Goal: Task Accomplishment & Management: Manage account settings

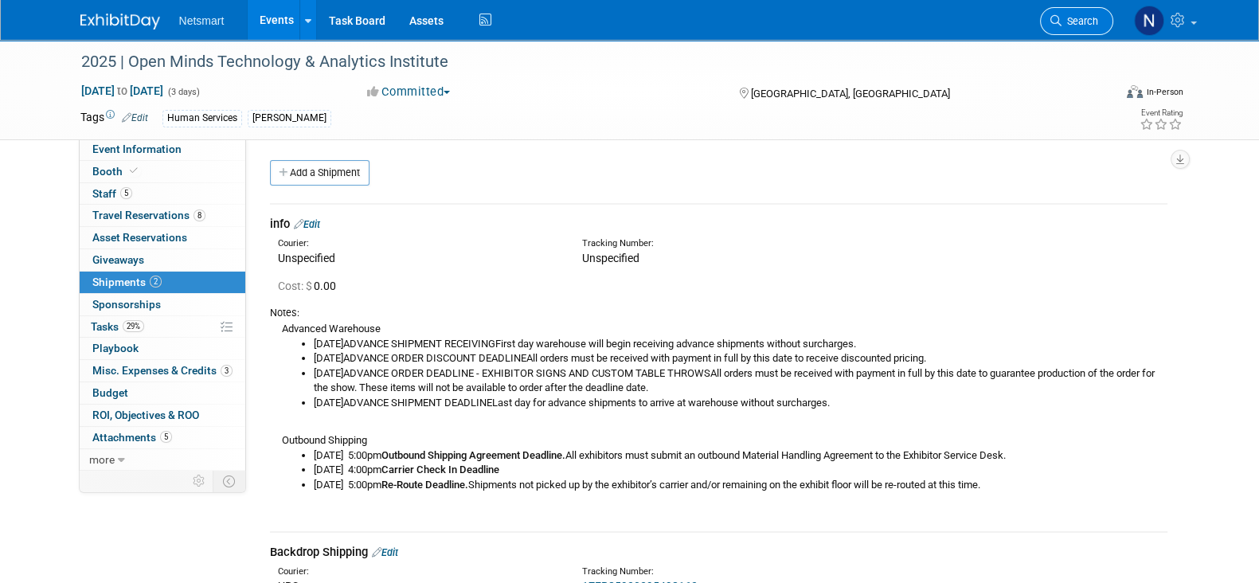
click at [1061, 29] on link "Search" at bounding box center [1076, 21] width 73 height 28
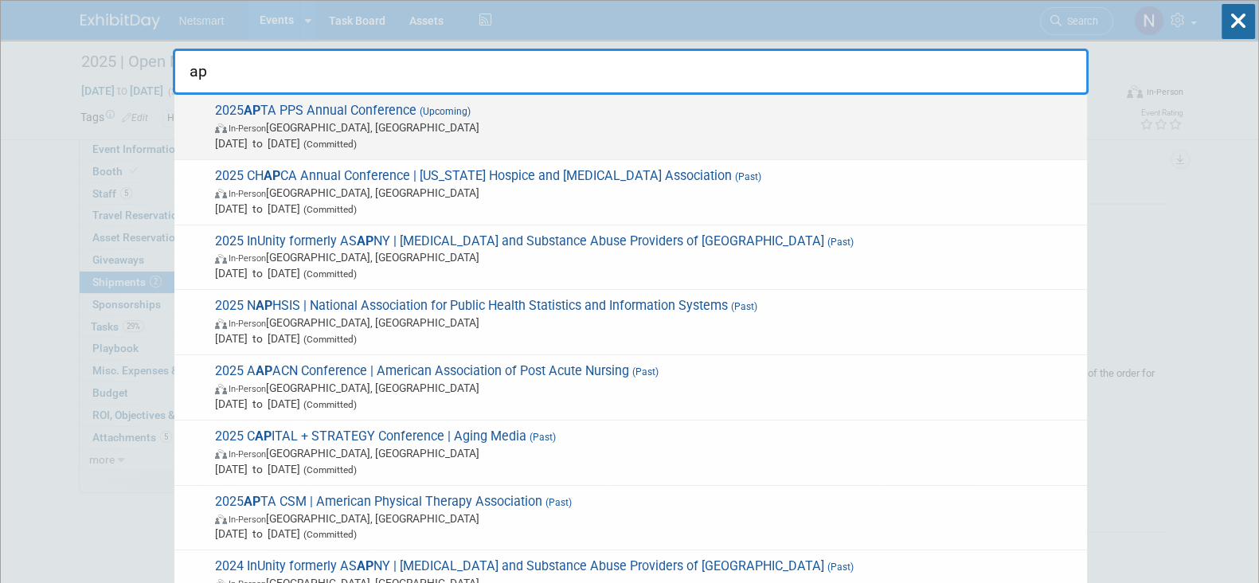
type input "ap"
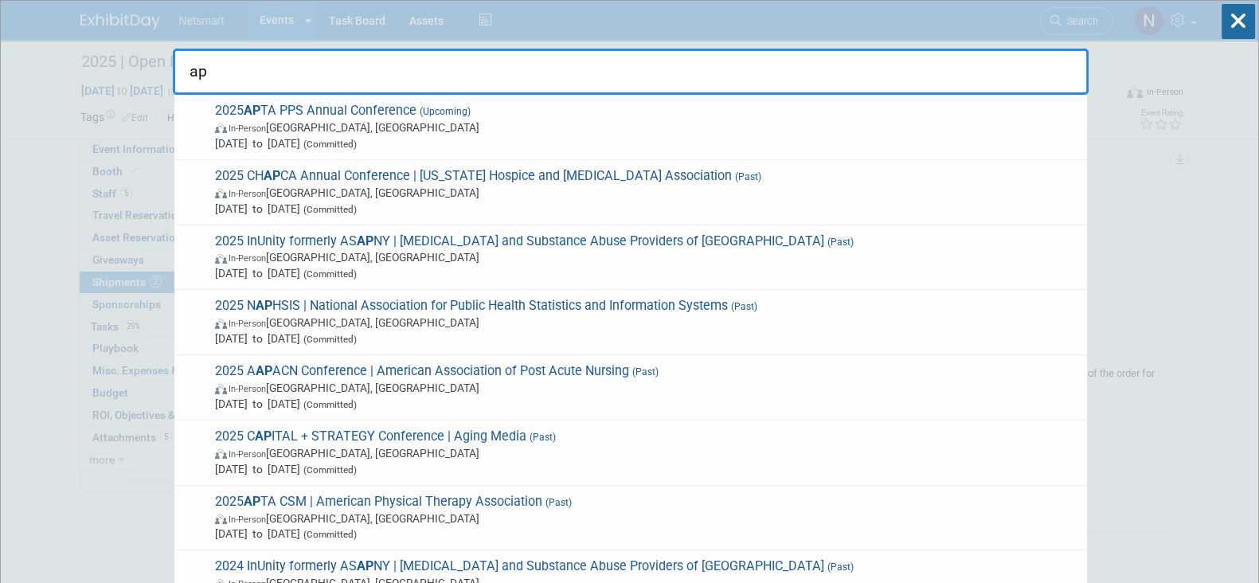
drag, startPoint x: 889, startPoint y: 137, endPoint x: 897, endPoint y: 151, distance: 15.7
click at [897, 151] on div "2025 AP TA PPS Annual Conference (Upcoming) In-Person Orlando, FL Nov 12, 2025 …" at bounding box center [630, 127] width 913 height 65
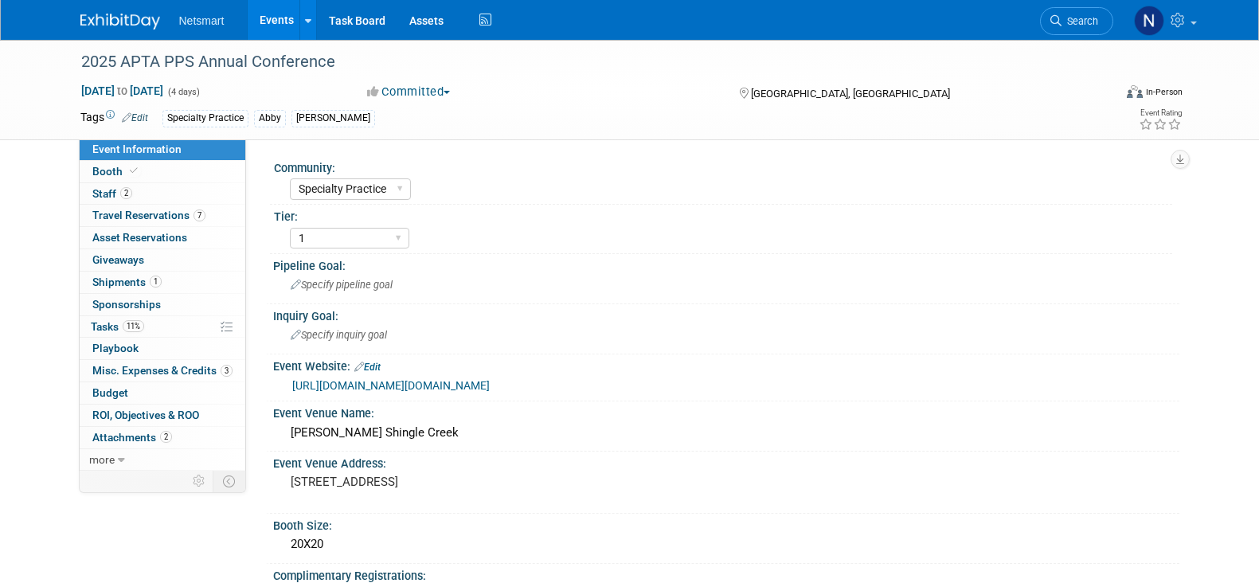
select select "Specialty Practice"
select select "1"
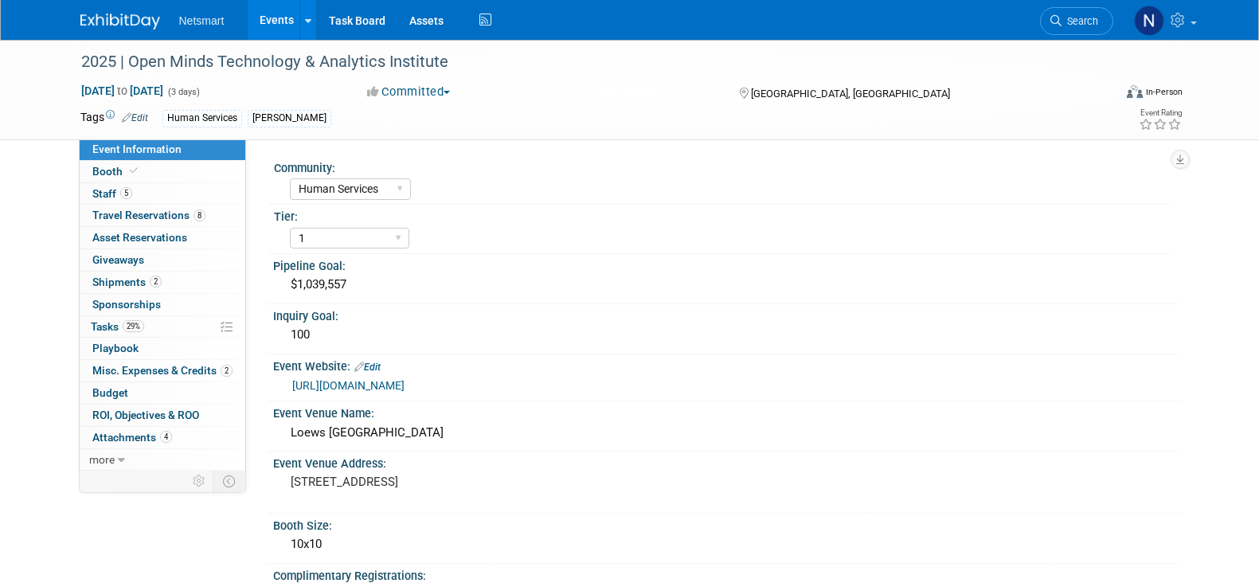
select select "Human Services"
select select "1"
select select "Yes"
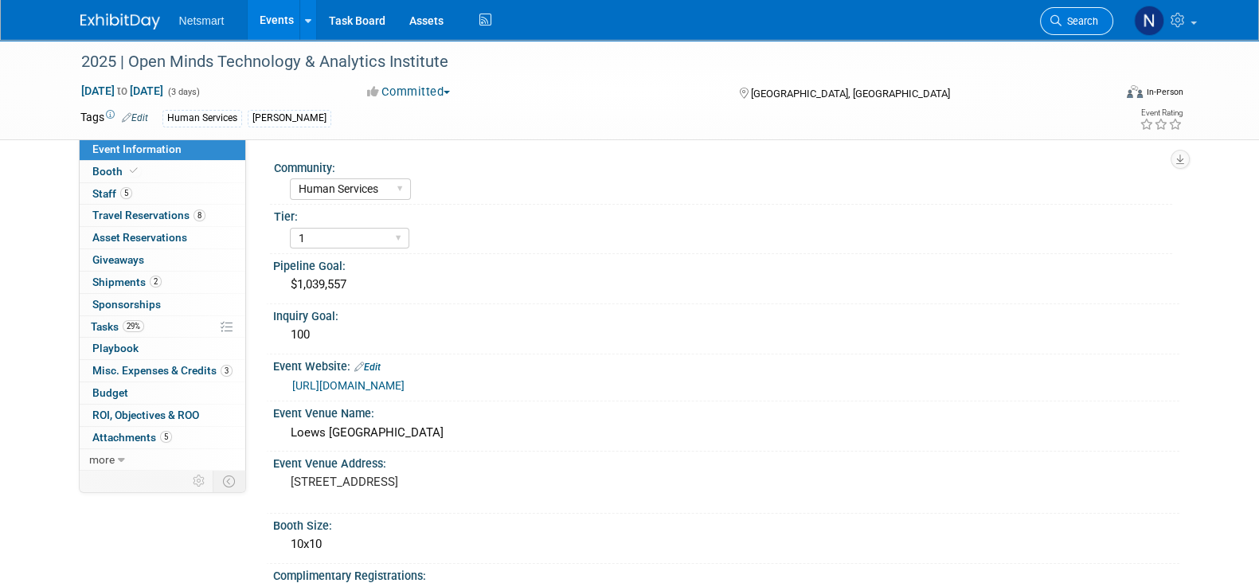
click at [1074, 21] on span "Search" at bounding box center [1079, 21] width 37 height 12
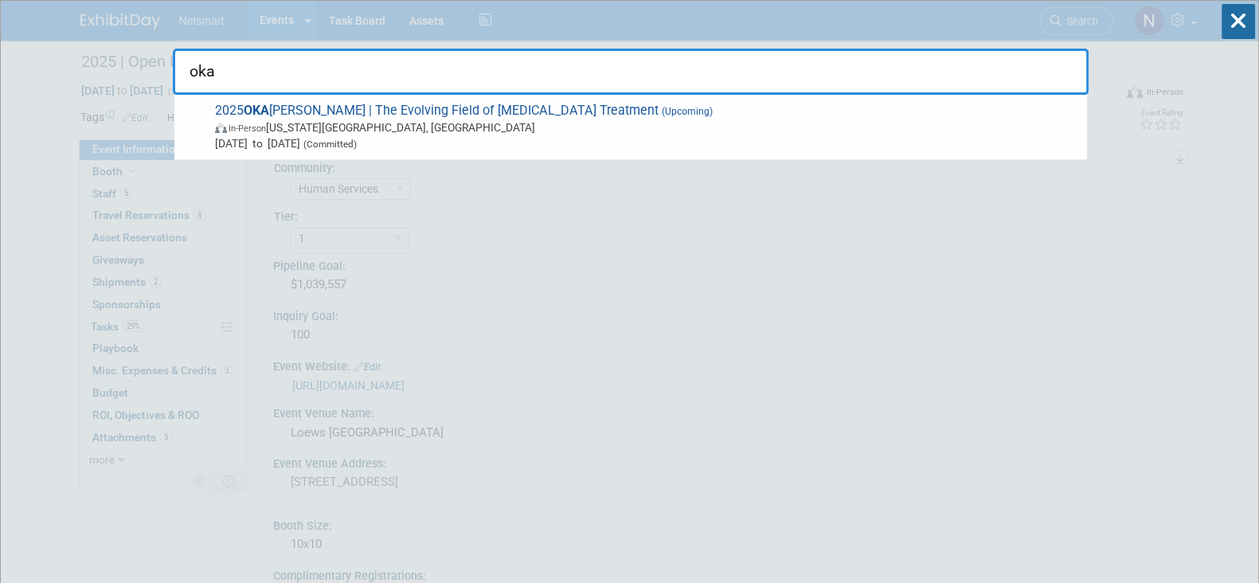
type input "oka"
click at [659, 111] on span "(Upcoming)" at bounding box center [686, 111] width 54 height 11
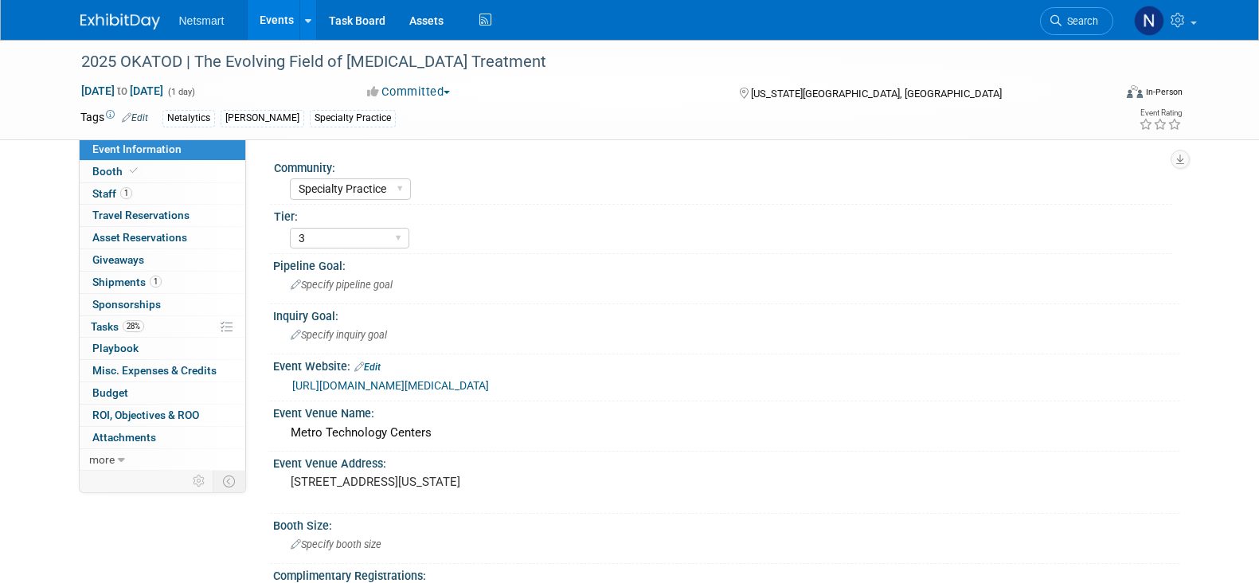
select select "Specialty Practice"
select select "3"
select select "No"
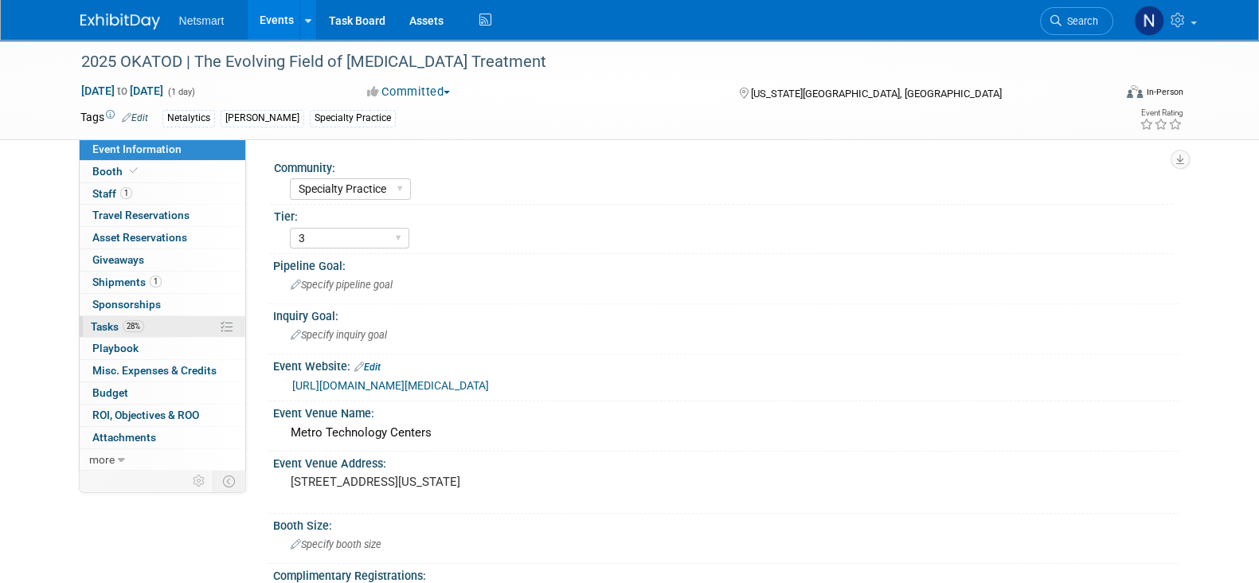
click at [149, 332] on link "28% Tasks 28%" at bounding box center [163, 327] width 166 height 22
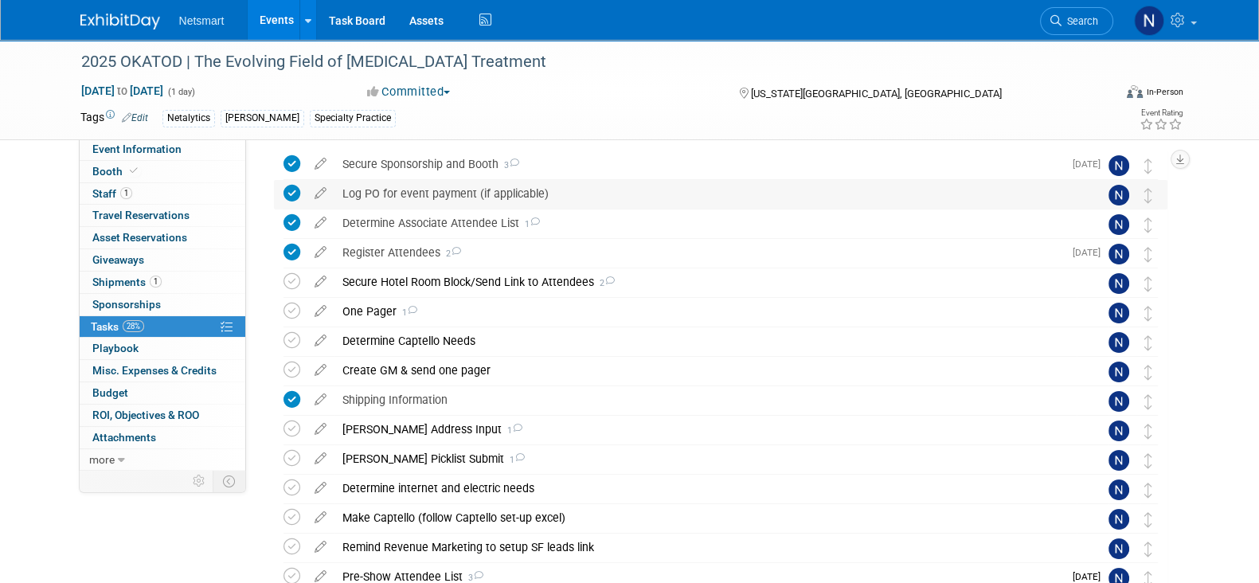
scroll to position [99, 0]
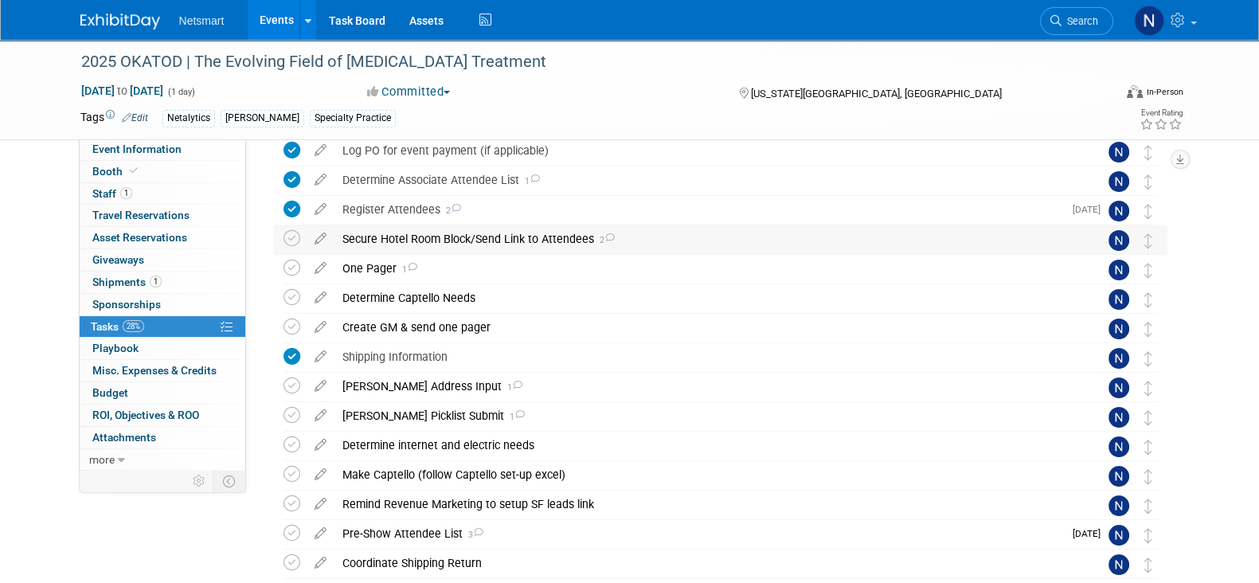
click at [436, 246] on div "Secure Hotel Room Block/Send Link to Attendees 2" at bounding box center [705, 238] width 742 height 27
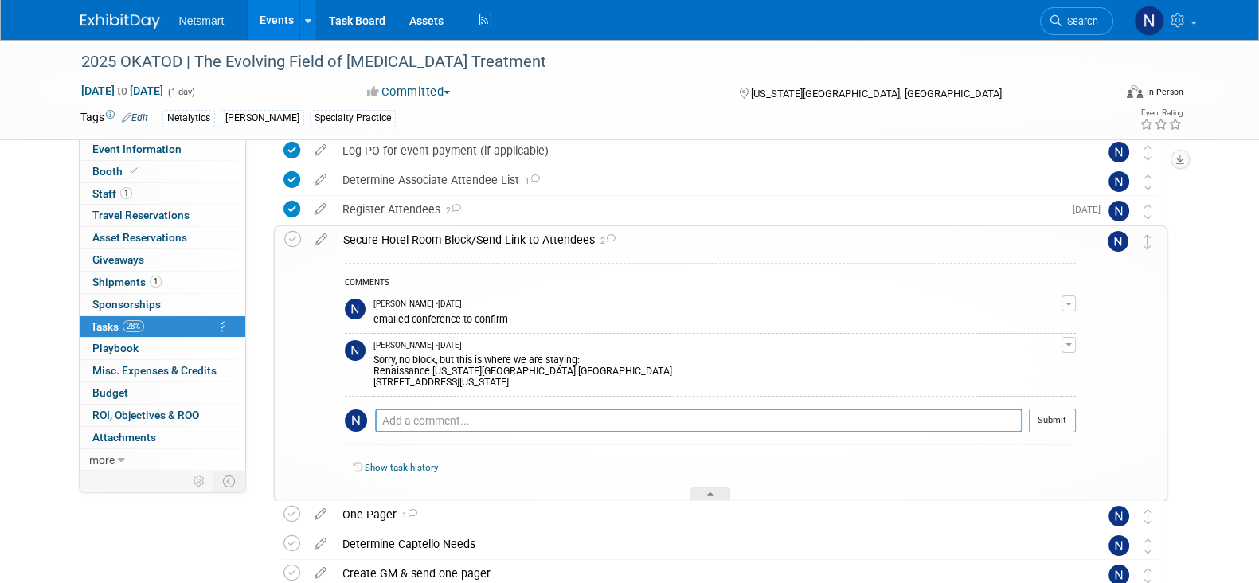
click at [436, 245] on div "Secure Hotel Room Block/Send Link to Attendees 2" at bounding box center [705, 239] width 741 height 27
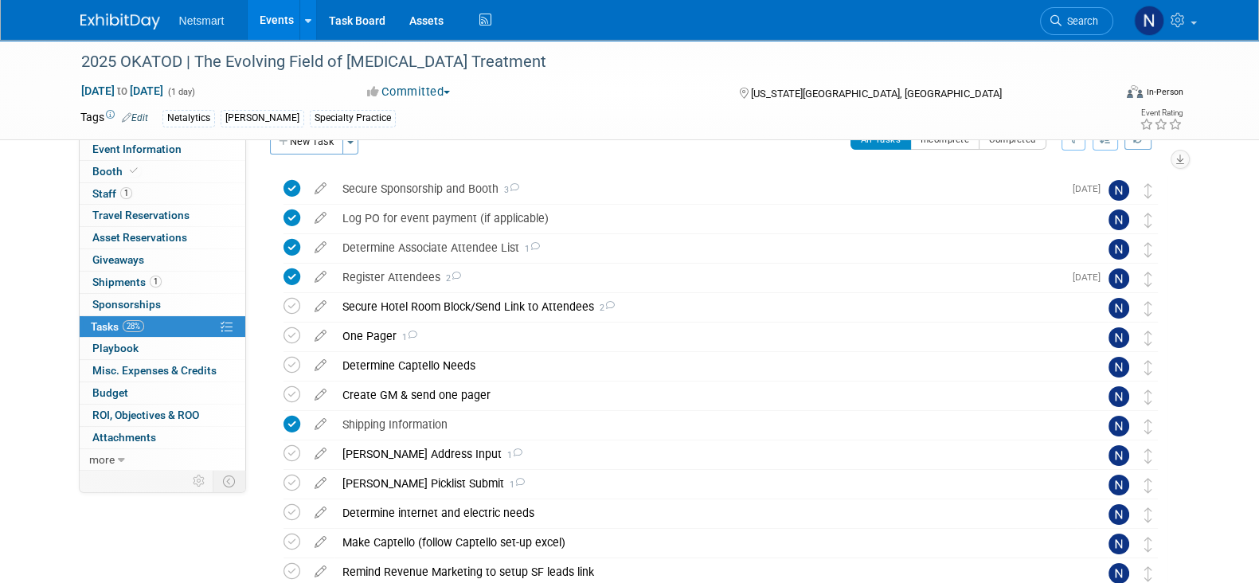
scroll to position [0, 0]
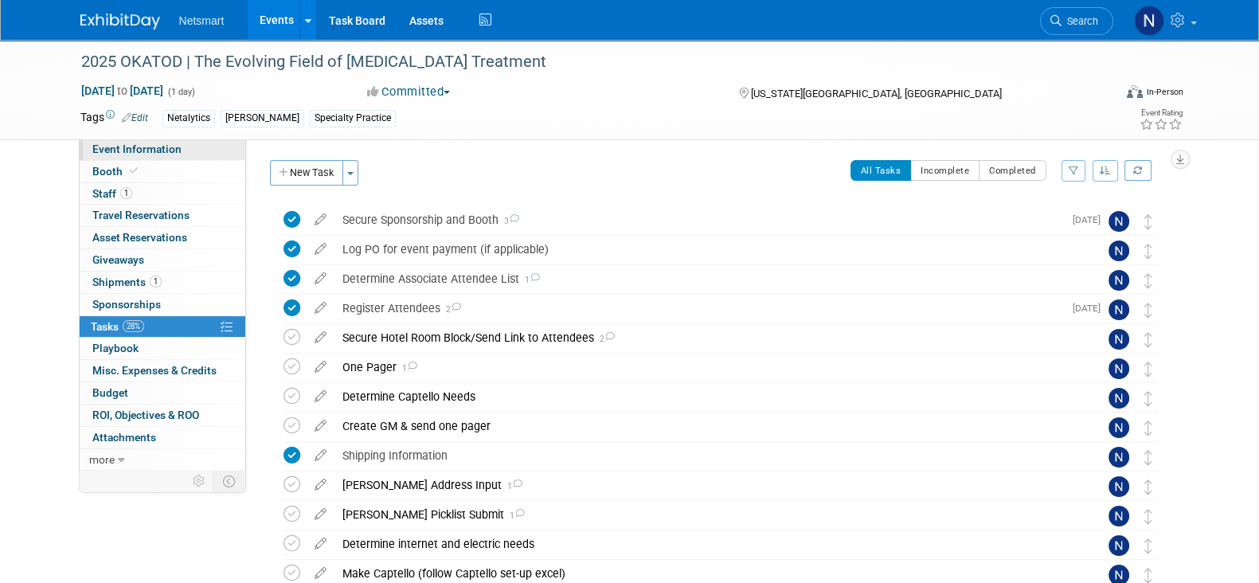
click at [183, 153] on link "Event Information" at bounding box center [163, 150] width 166 height 22
select select "Specialty Practice"
select select "3"
select select "No"
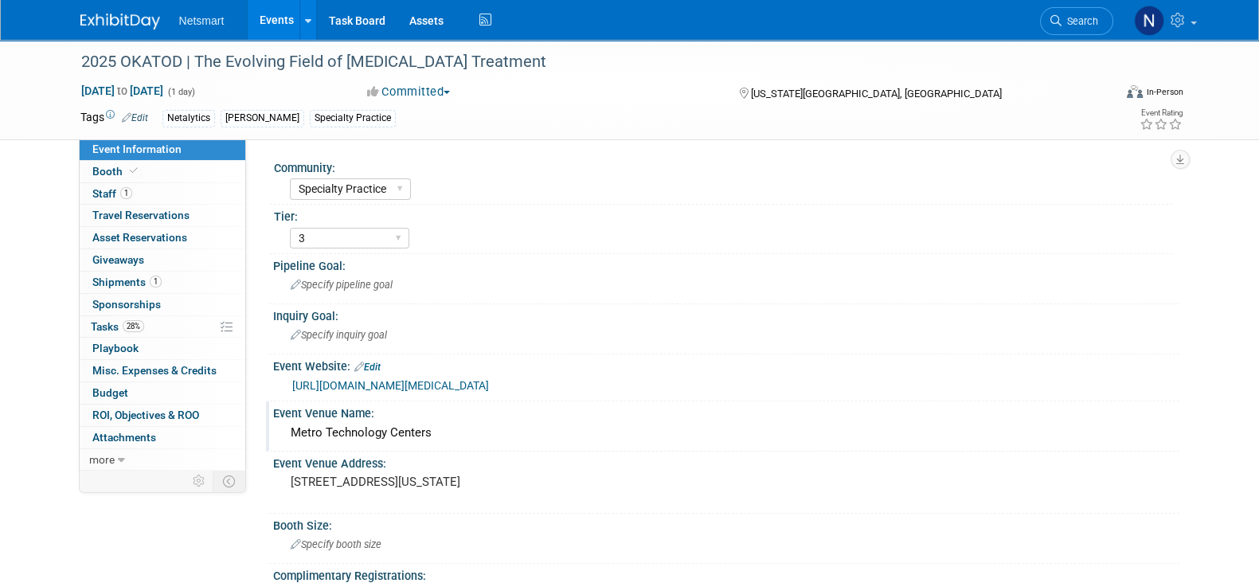
click at [422, 431] on div "Metro Technology Centers" at bounding box center [726, 432] width 882 height 25
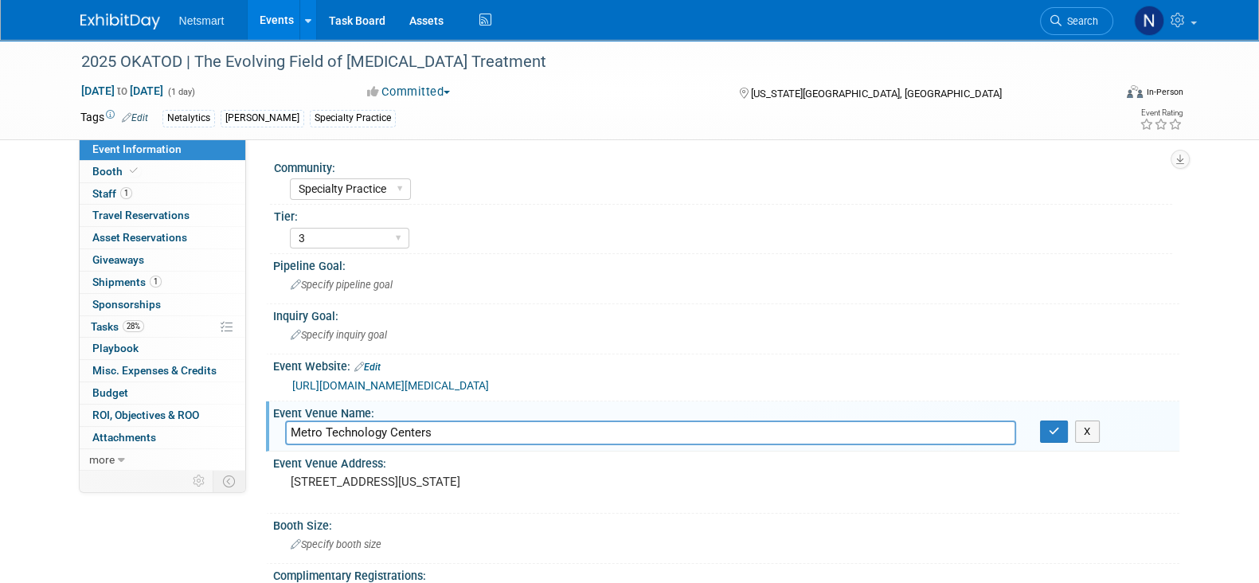
click at [421, 431] on input "Metro Technology Centers" at bounding box center [650, 432] width 731 height 25
click at [420, 428] on input "Metro Technology Centers" at bounding box center [650, 432] width 731 height 25
click at [416, 428] on input "Metro Technology Centers" at bounding box center [650, 432] width 731 height 25
click at [415, 428] on input "Metro Technology Centers" at bounding box center [650, 432] width 731 height 25
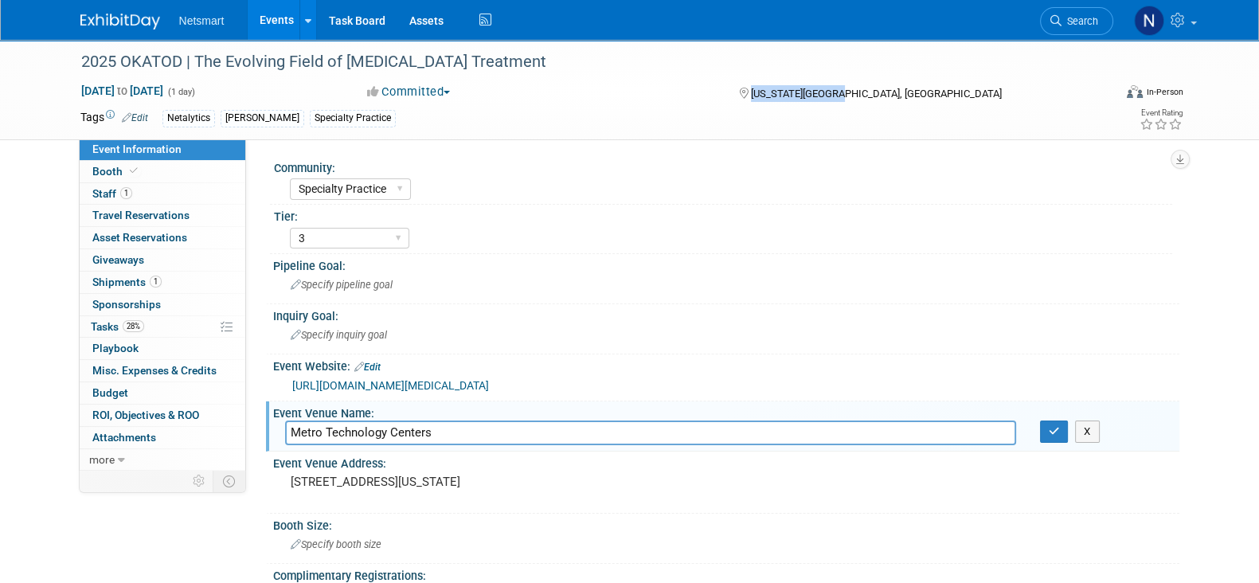
drag, startPoint x: 853, startPoint y: 86, endPoint x: 748, endPoint y: 89, distance: 105.2
click at [753, 95] on div "[US_STATE][GEOGRAPHIC_DATA], [GEOGRAPHIC_DATA]" at bounding box center [866, 92] width 258 height 19
copy span "[US_STATE][GEOGRAPHIC_DATA], [GEOGRAPHIC_DATA]"
click at [210, 196] on link "1 Staff 1" at bounding box center [163, 194] width 166 height 22
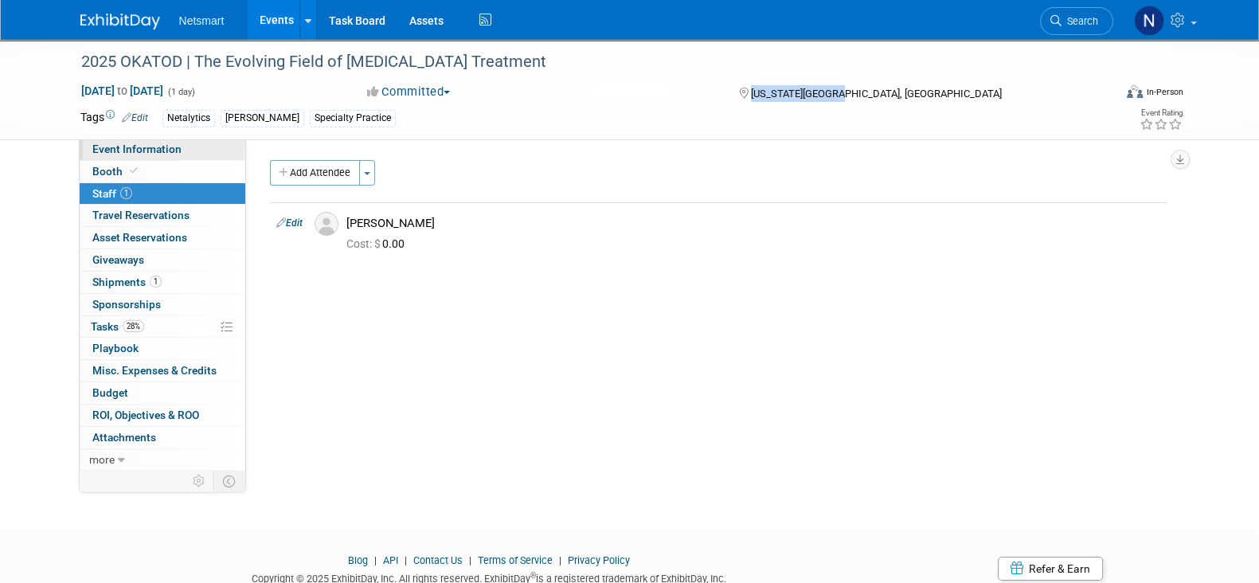
click at [183, 157] on link "Event Information" at bounding box center [163, 150] width 166 height 22
select select "Specialty Practice"
select select "3"
select select "No"
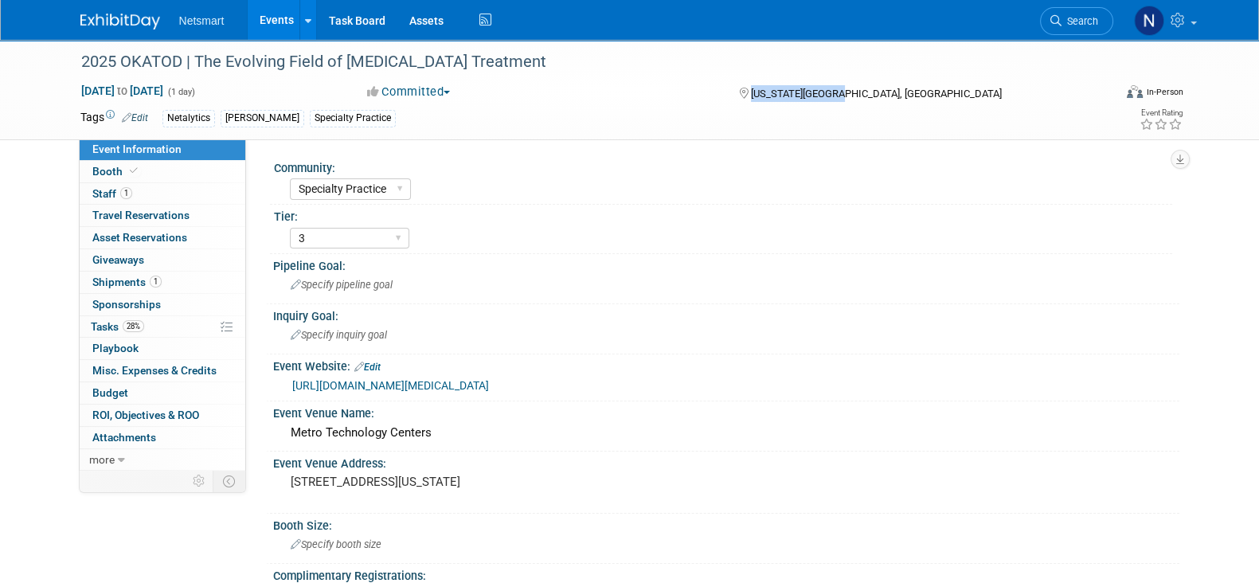
click at [452, 379] on link "https://www.eventbrite.com/e/2025-okatod-conference-the-evolving-field-of-opioi…" at bounding box center [390, 385] width 197 height 13
click at [143, 184] on link "1 Staff 1" at bounding box center [163, 194] width 166 height 22
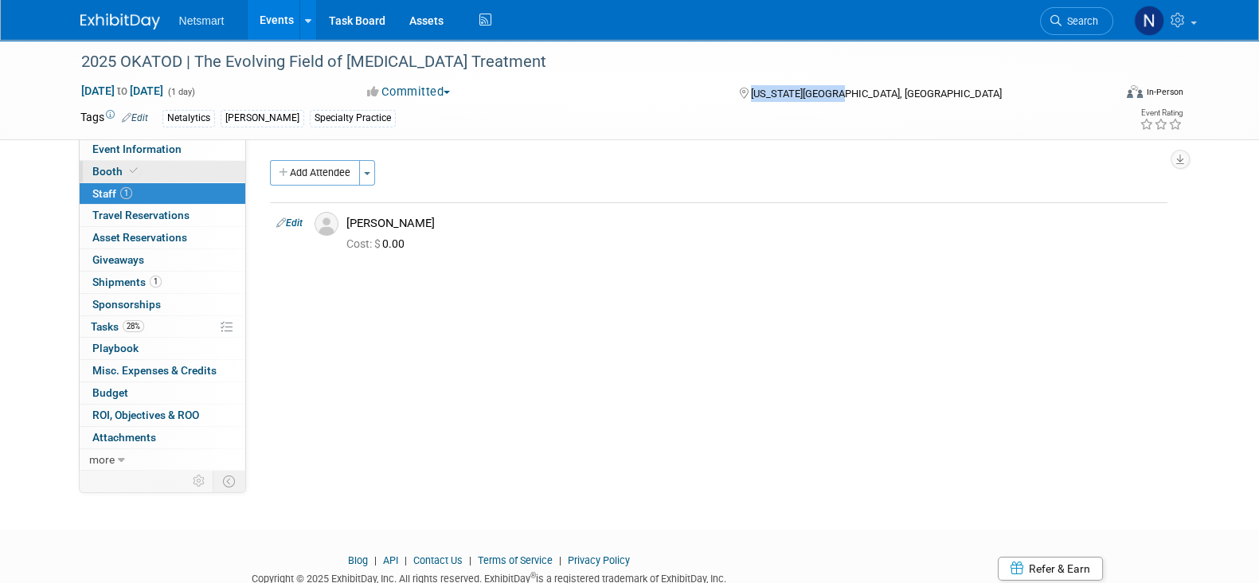
click at [143, 166] on link "Booth" at bounding box center [163, 172] width 166 height 22
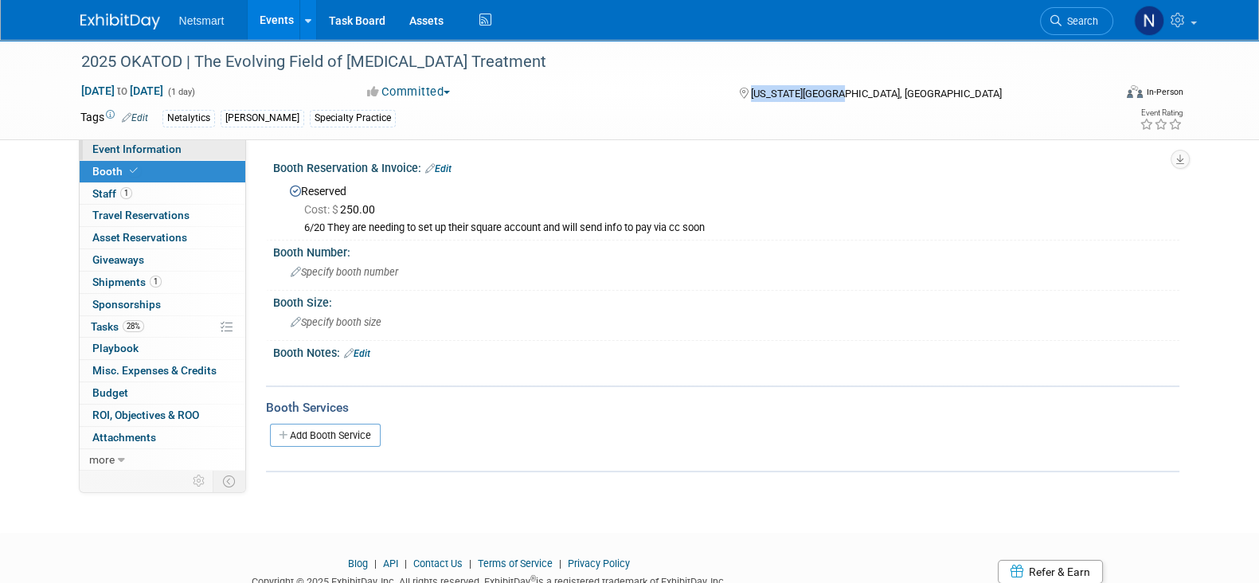
click at [146, 155] on span "Event Information" at bounding box center [136, 149] width 89 height 13
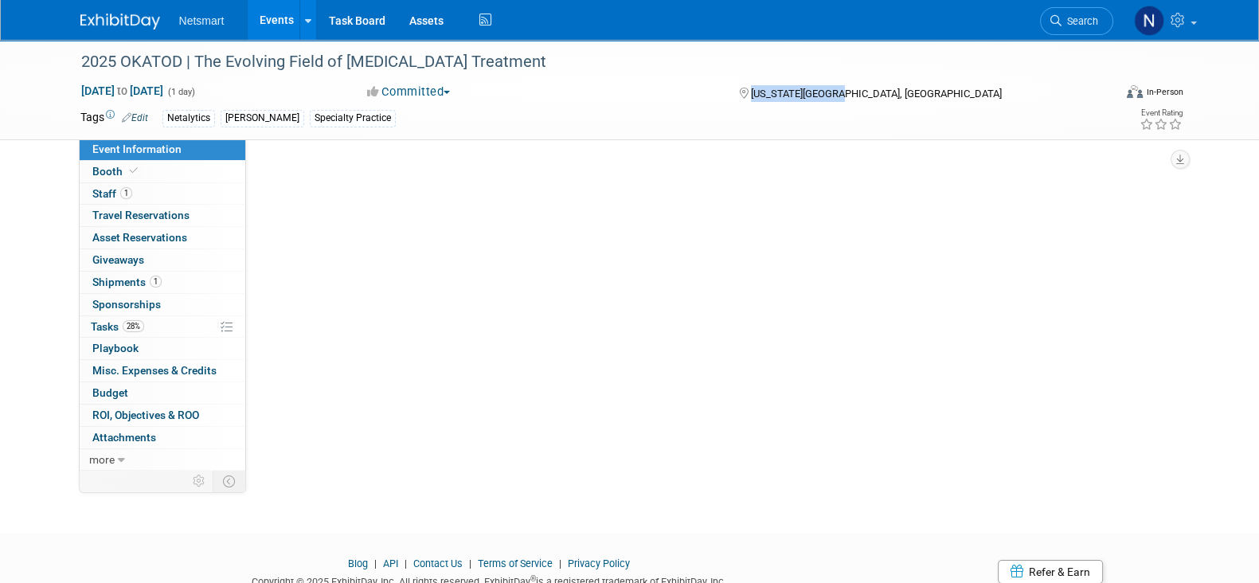
select select "Specialty Practice"
select select "3"
select select "No"
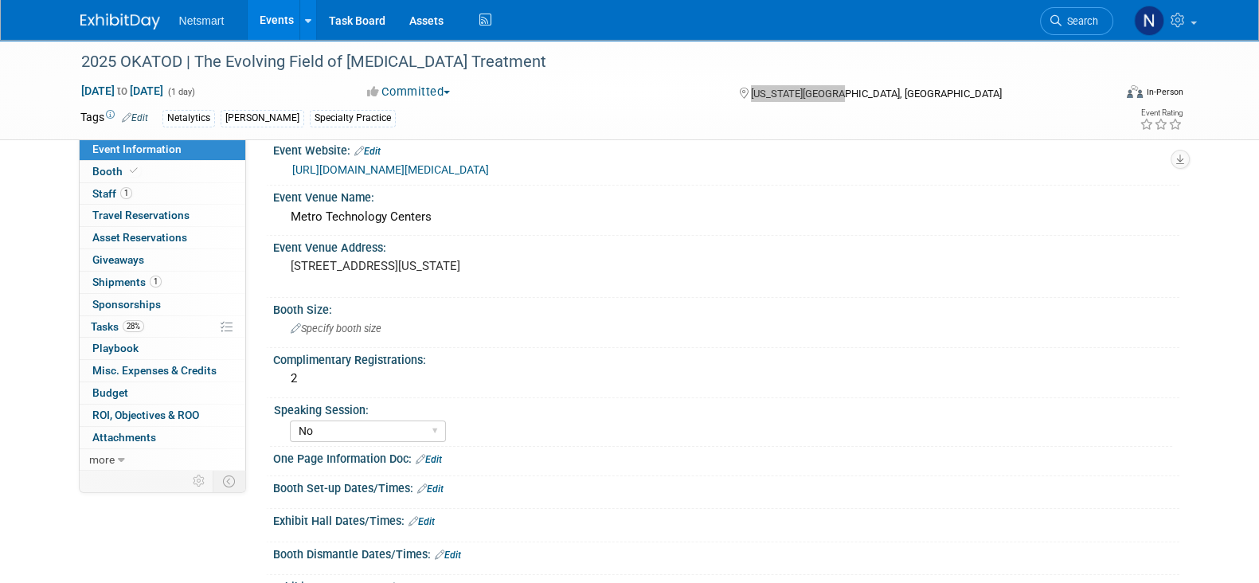
scroll to position [397, 0]
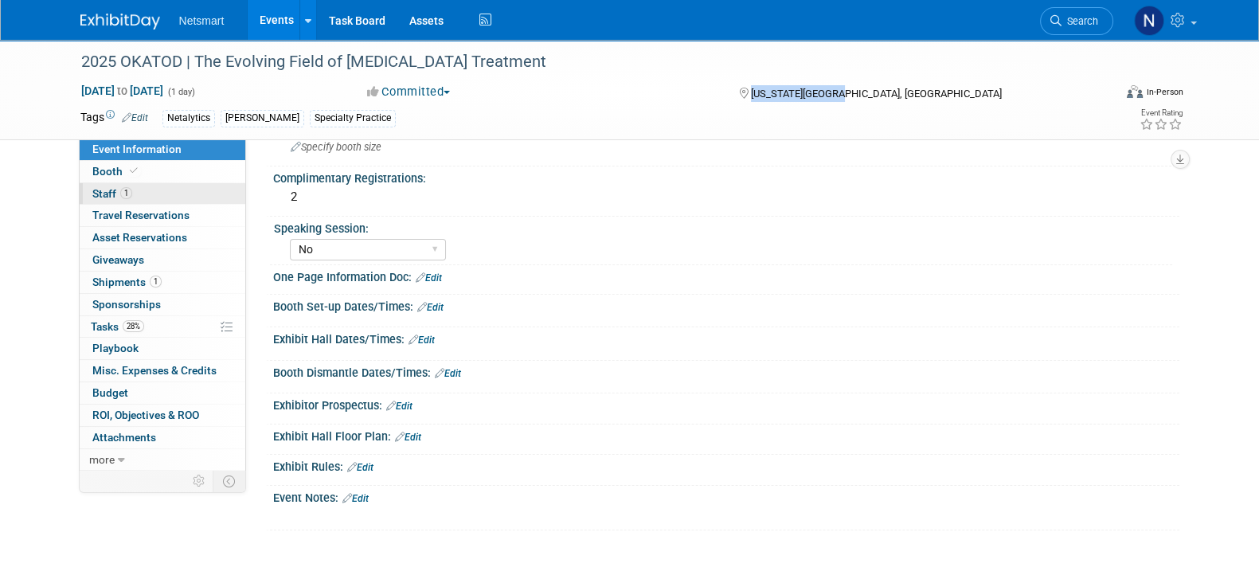
click at [151, 197] on link "1 Staff 1" at bounding box center [163, 194] width 166 height 22
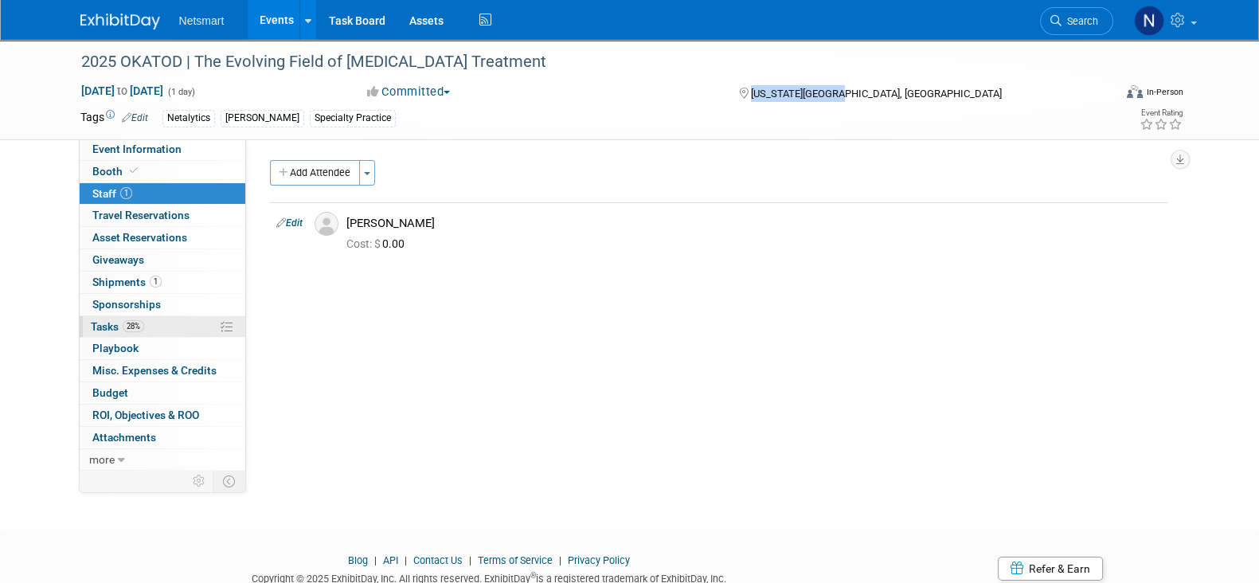
click at [166, 317] on link "28% Tasks 28%" at bounding box center [163, 327] width 166 height 22
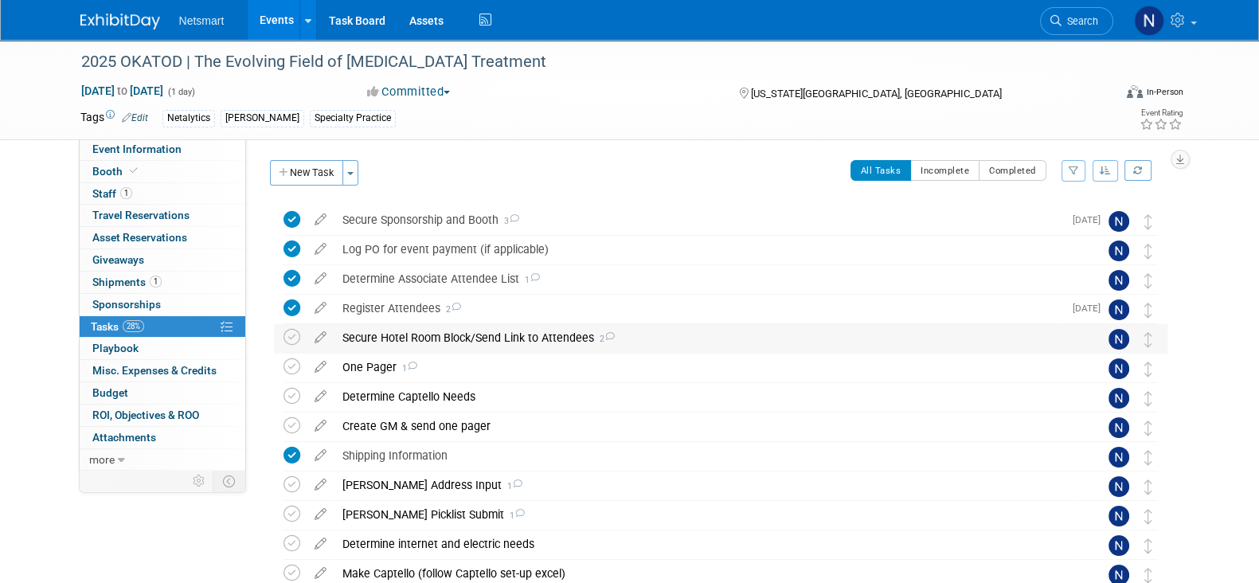
click at [425, 338] on div "Secure Hotel Room Block/Send Link to Attendees 2" at bounding box center [705, 337] width 742 height 27
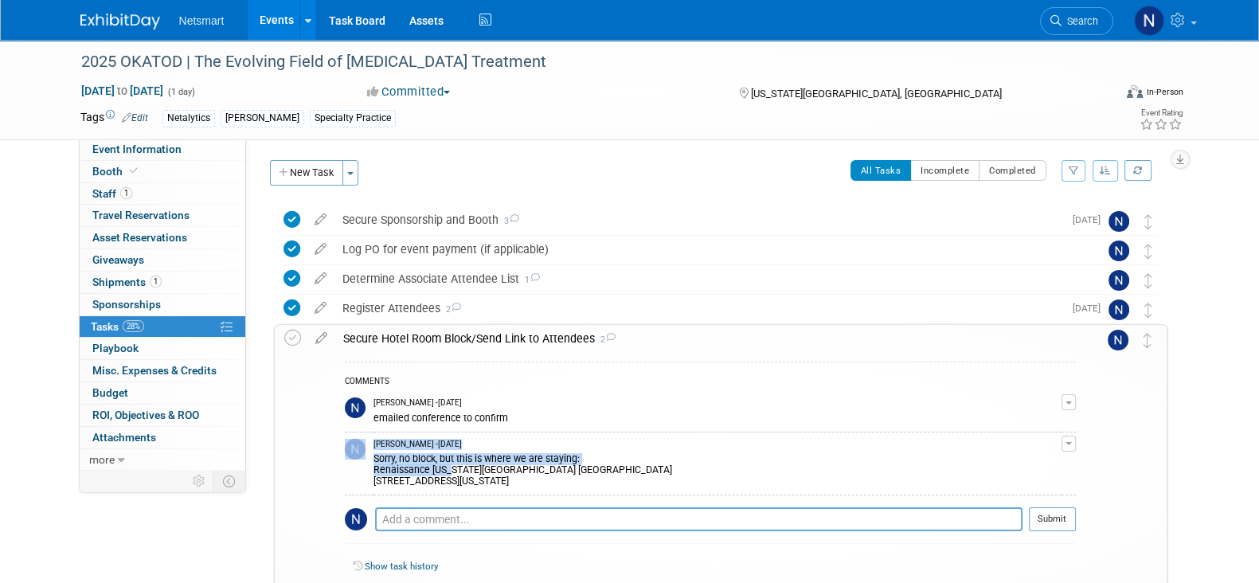
drag, startPoint x: 369, startPoint y: 467, endPoint x: 452, endPoint y: 467, distance: 83.6
click at [452, 467] on tr "Nina Finn - 2 days ago Sorry, no block, but this is where we are staying: Renai…" at bounding box center [710, 463] width 731 height 63
click at [458, 467] on div "Sorry, no block, but this is where we are staying: Renaissance Oklahoma City Do…" at bounding box center [717, 468] width 688 height 37
drag, startPoint x: 474, startPoint y: 468, endPoint x: 373, endPoint y: 471, distance: 100.4
click at [373, 471] on div "Sorry, no block, but this is where we are staying: Renaissance Oklahoma City Do…" at bounding box center [717, 468] width 688 height 37
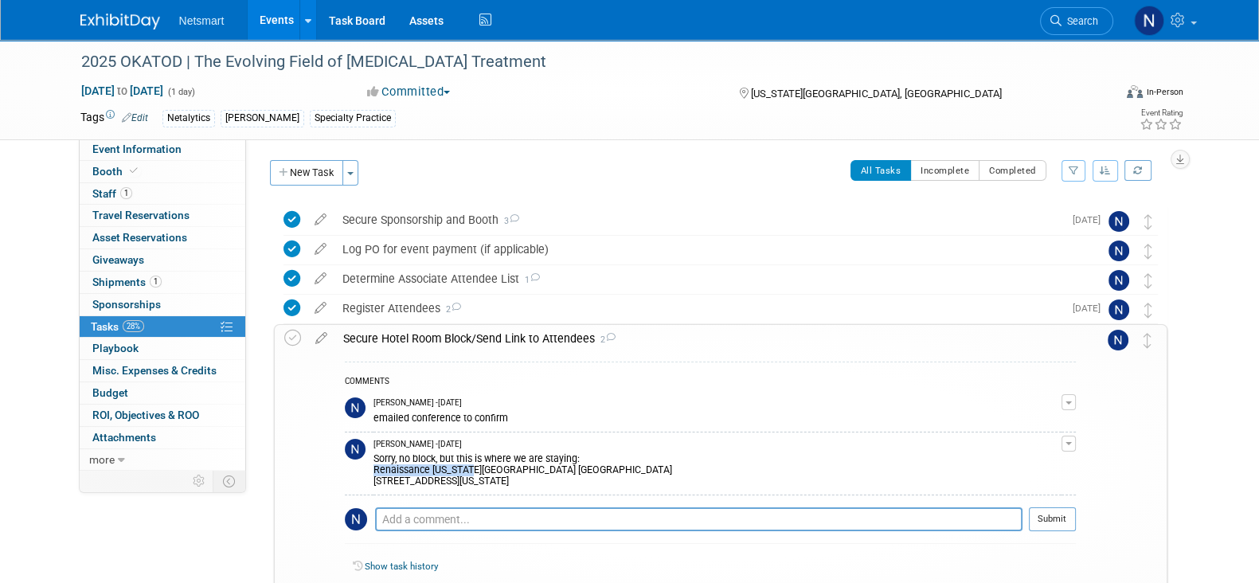
copy div "Renaissance Oklahoma"
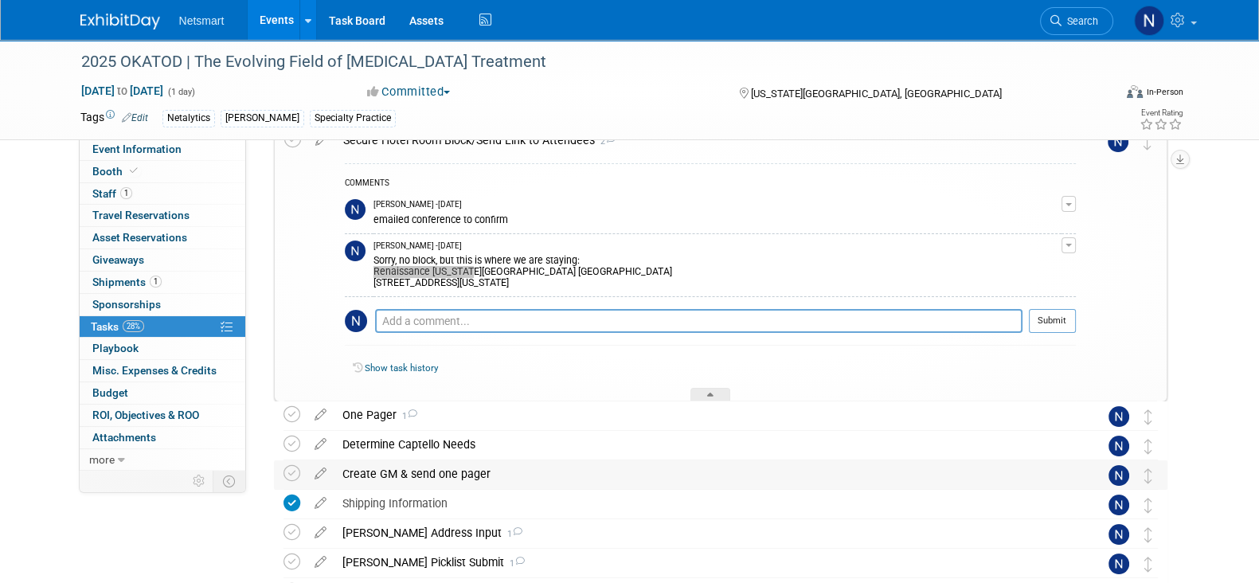
scroll to position [198, 0]
click at [713, 388] on div at bounding box center [710, 395] width 40 height 14
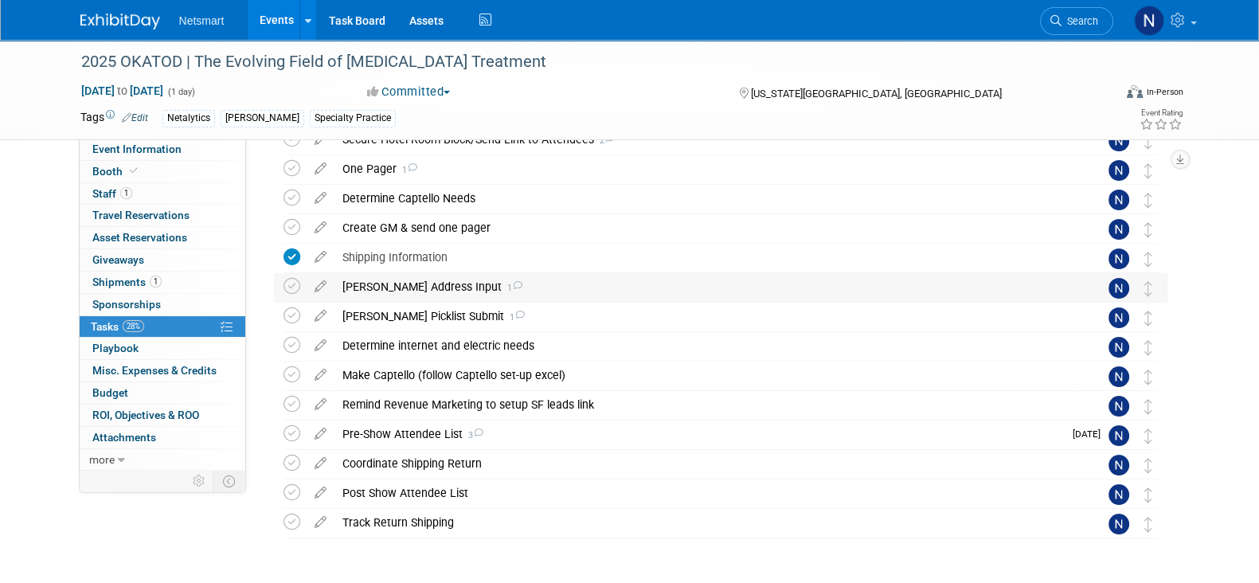
click at [377, 287] on div "Derse Address Input 1" at bounding box center [705, 286] width 742 height 27
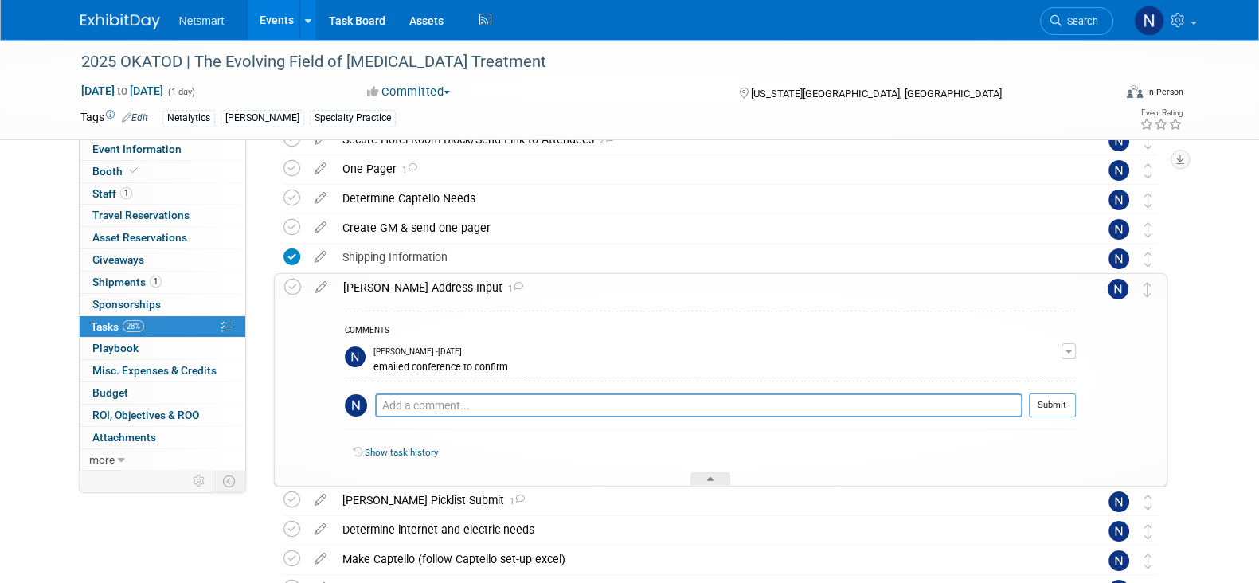
click at [377, 287] on div "Derse Address Input 1" at bounding box center [705, 287] width 741 height 27
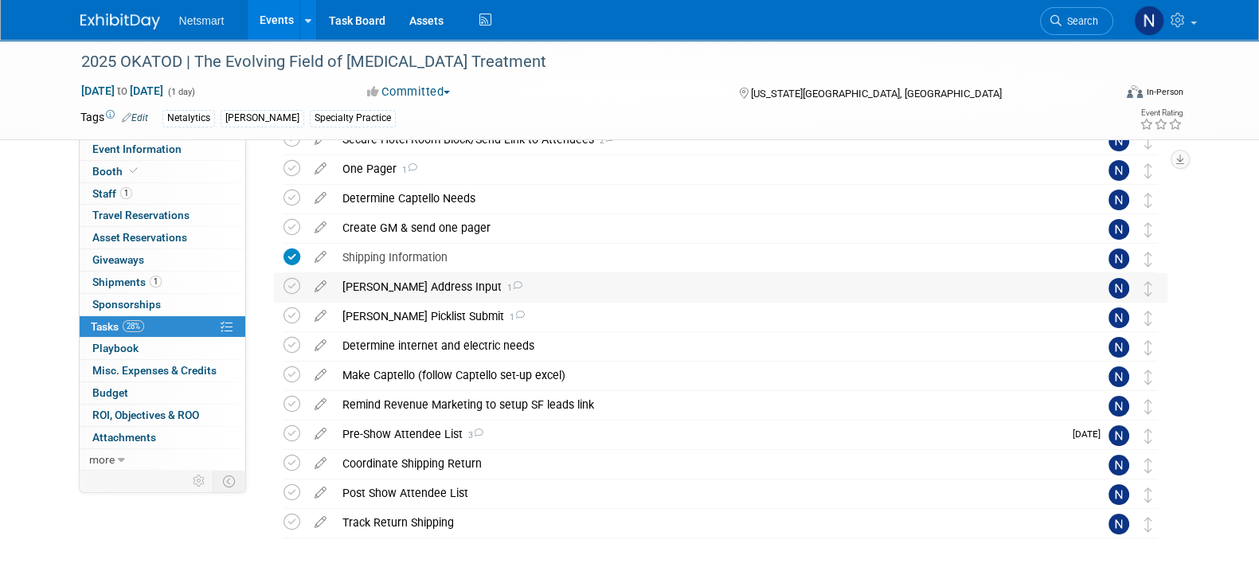
click at [401, 284] on div "Derse Address Input 1" at bounding box center [705, 286] width 742 height 27
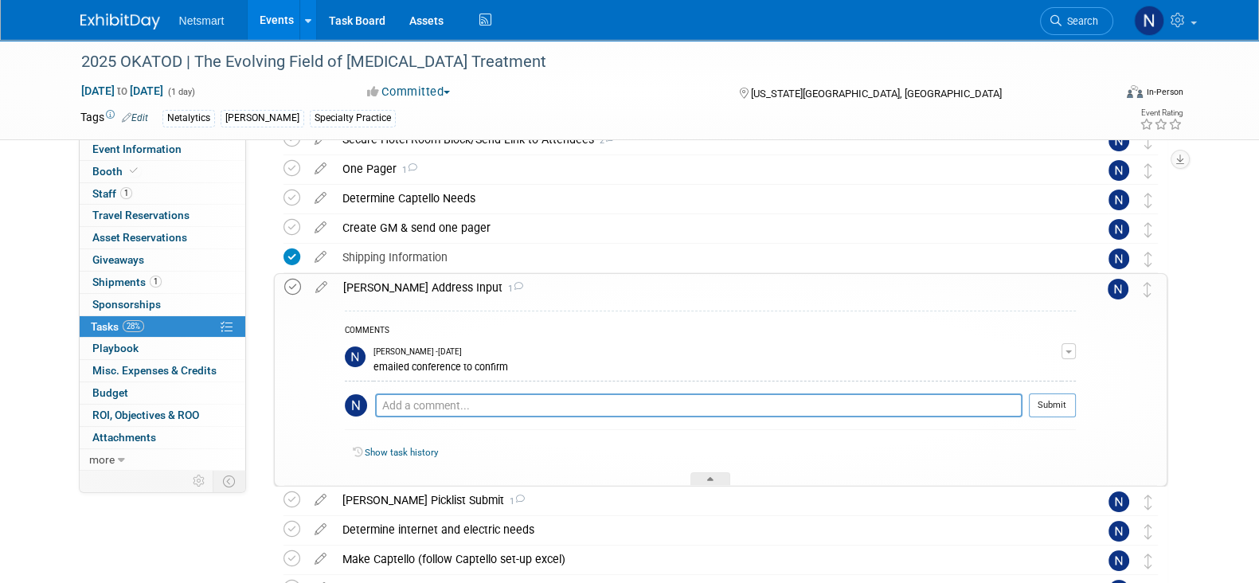
click at [294, 287] on icon at bounding box center [292, 287] width 17 height 17
click at [717, 472] on div at bounding box center [710, 479] width 40 height 14
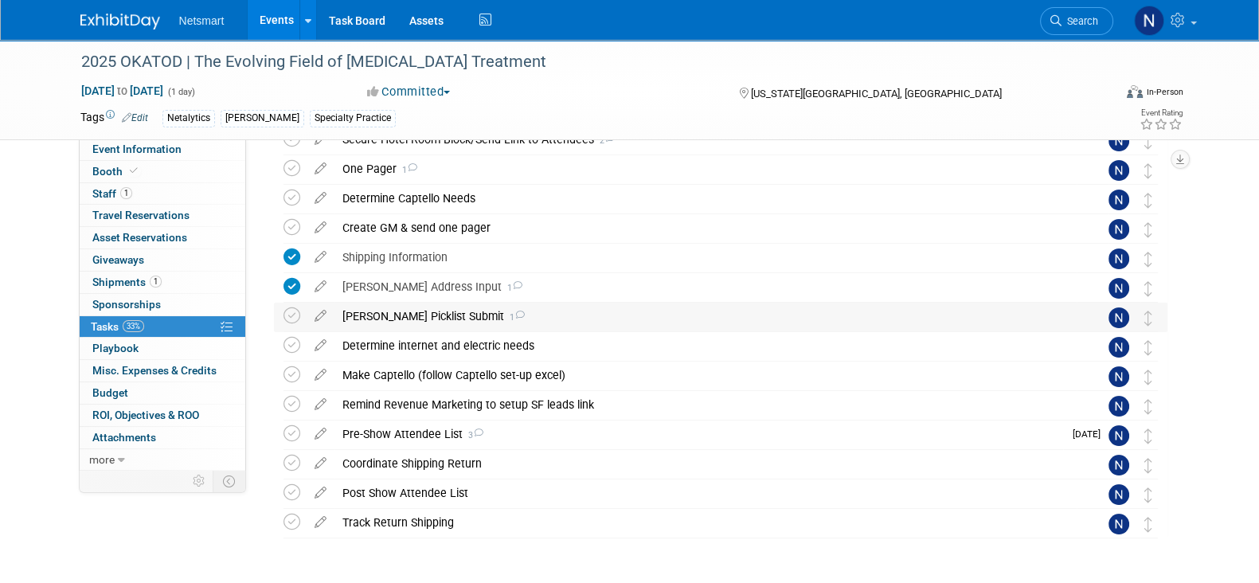
click at [406, 316] on div "Derse Picklist Submit 1" at bounding box center [705, 316] width 742 height 27
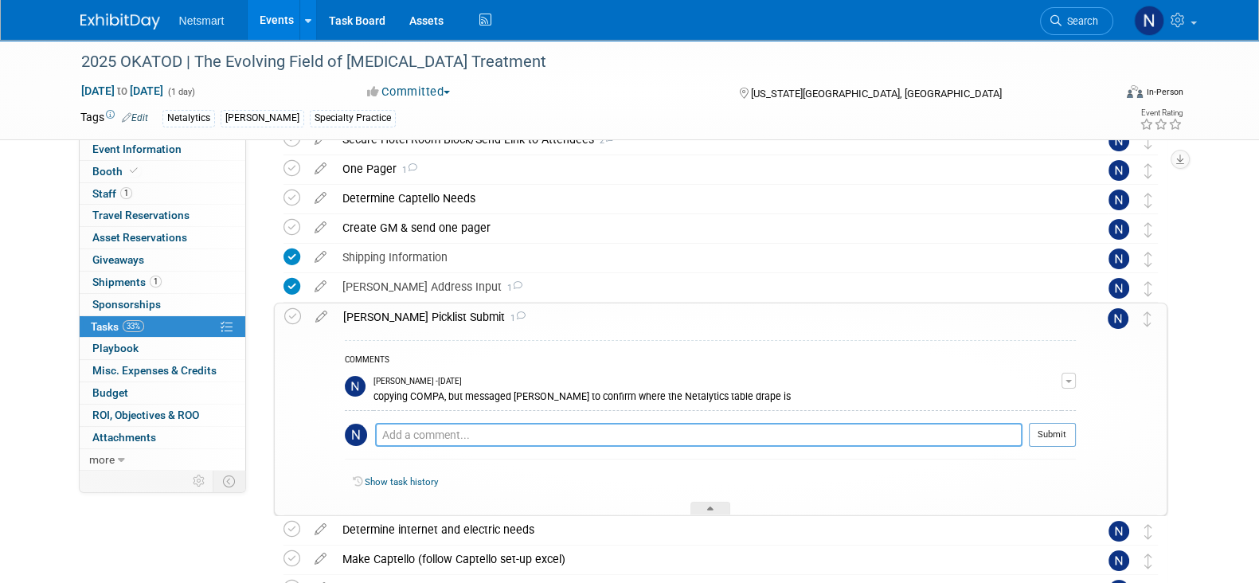
click at [475, 430] on textarea at bounding box center [698, 435] width 647 height 24
click at [473, 431] on textarea at bounding box center [698, 435] width 647 height 24
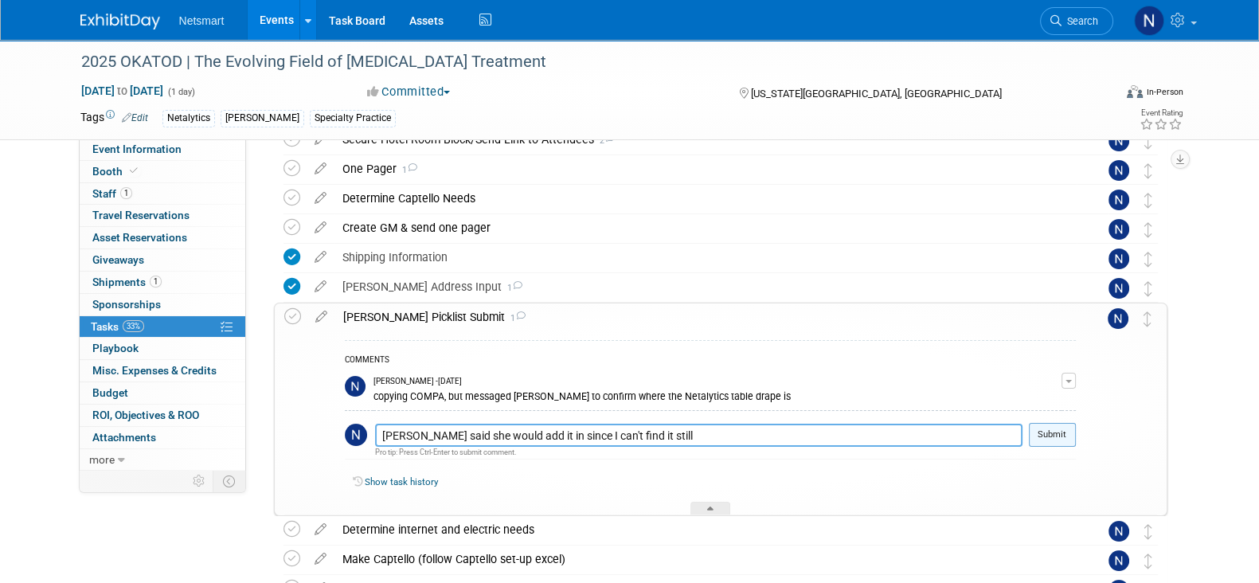
type textarea "Kim said she would add it in since I can't find it still"
click at [1061, 440] on button "Submit" at bounding box center [1052, 435] width 47 height 24
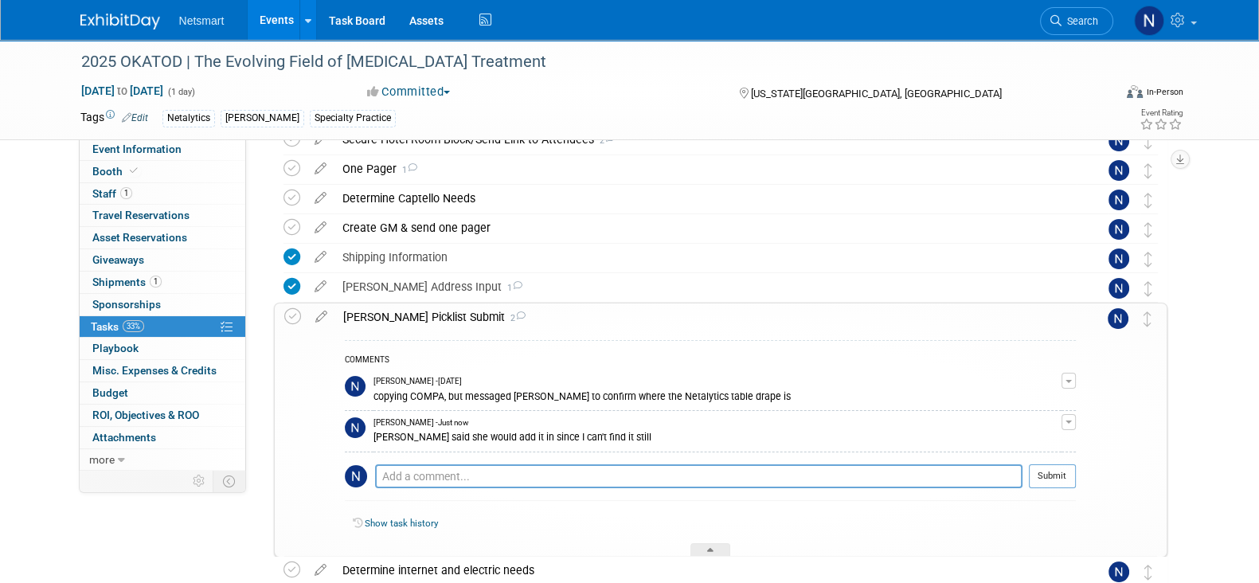
click at [710, 548] on icon at bounding box center [710, 553] width 6 height 10
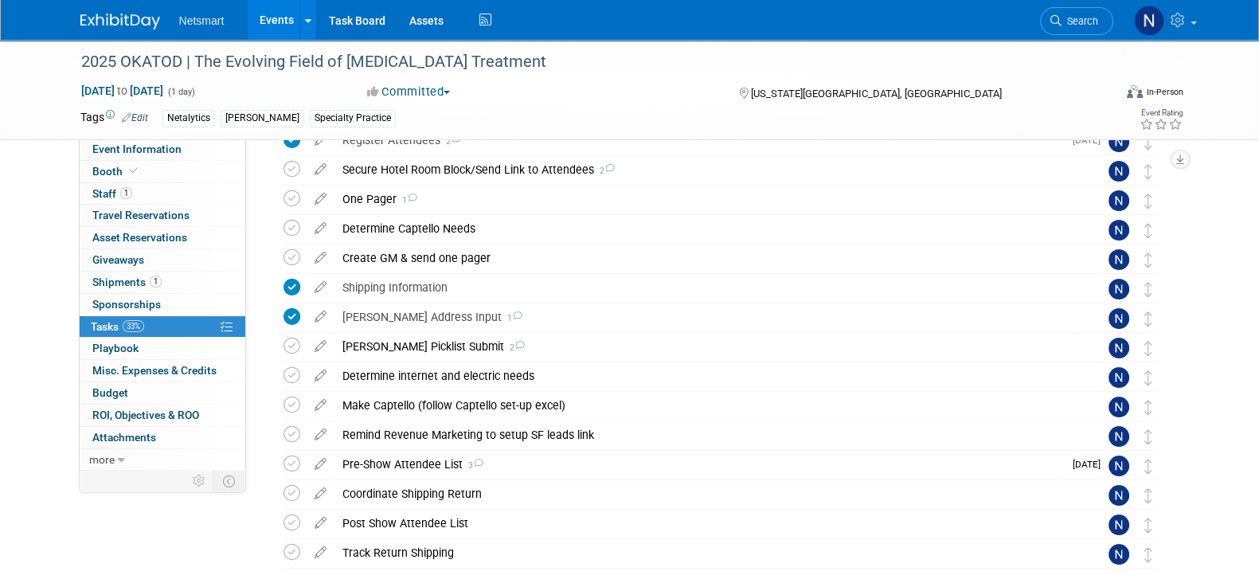
scroll to position [99, 0]
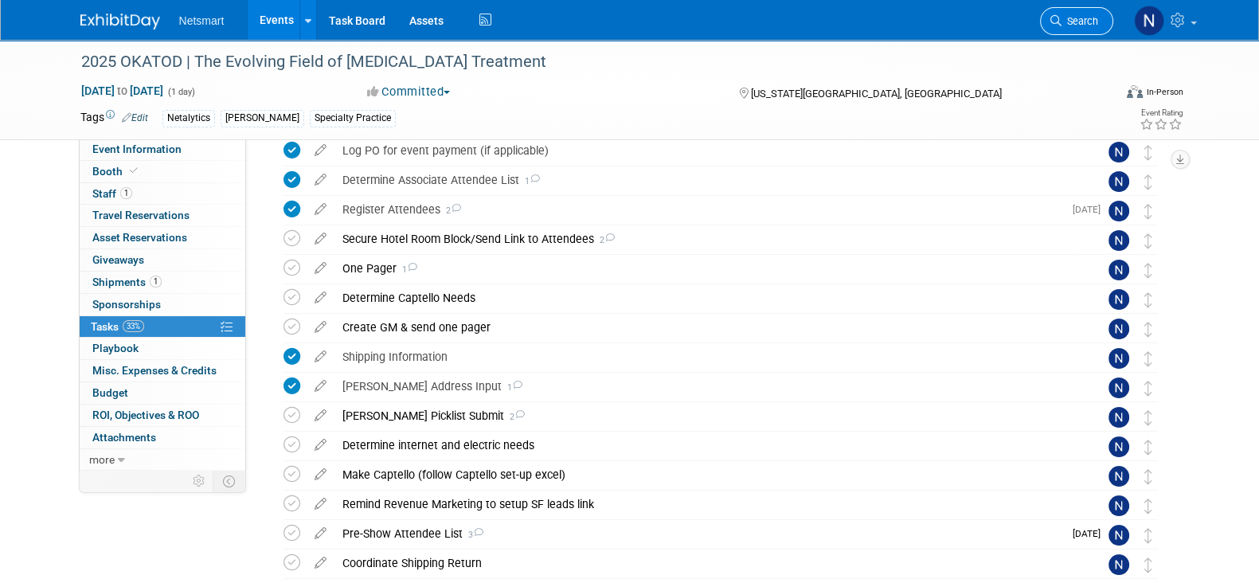
click at [1080, 17] on span "Search" at bounding box center [1079, 21] width 37 height 12
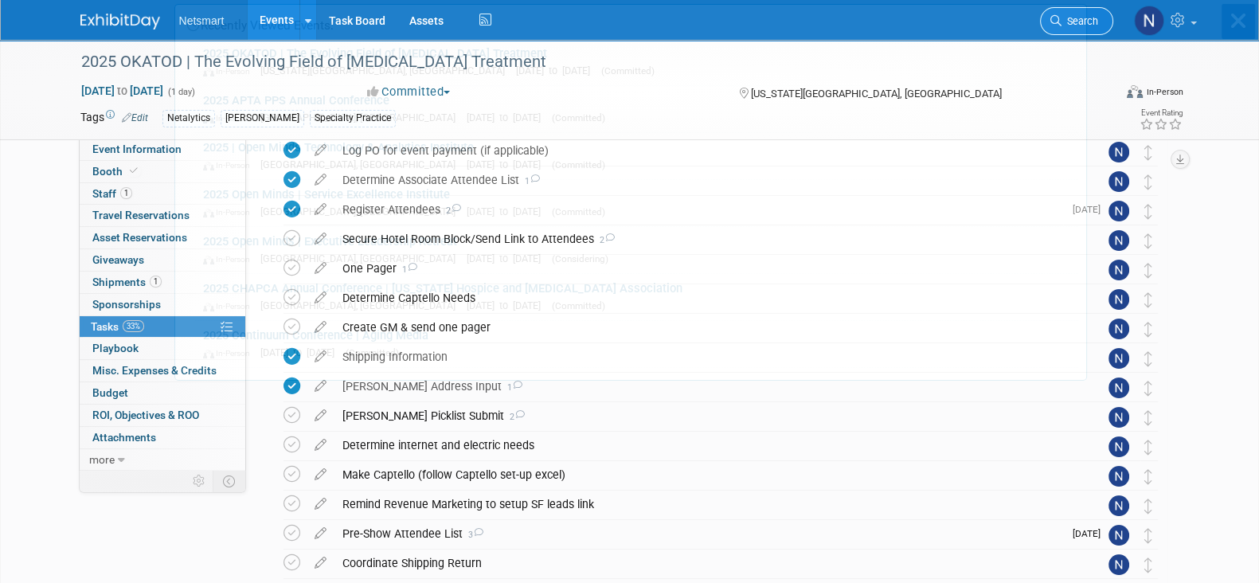
scroll to position [0, 0]
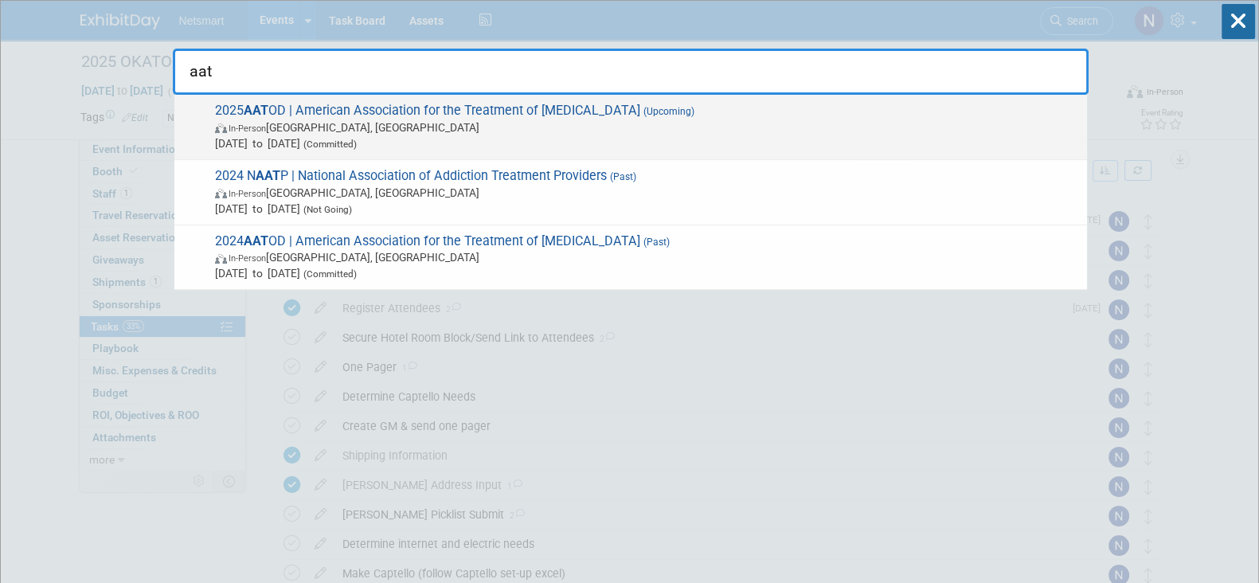
type input "aat"
click at [416, 123] on span "In-Person Philadelphia, PA" at bounding box center [647, 127] width 864 height 16
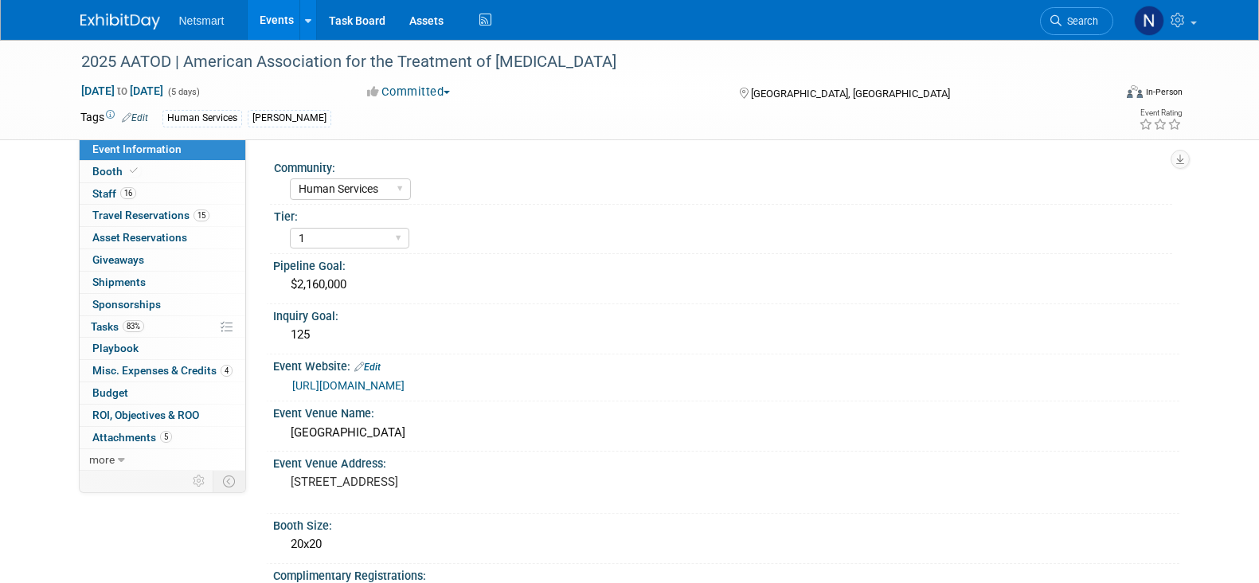
select select "Human Services"
select select "1"
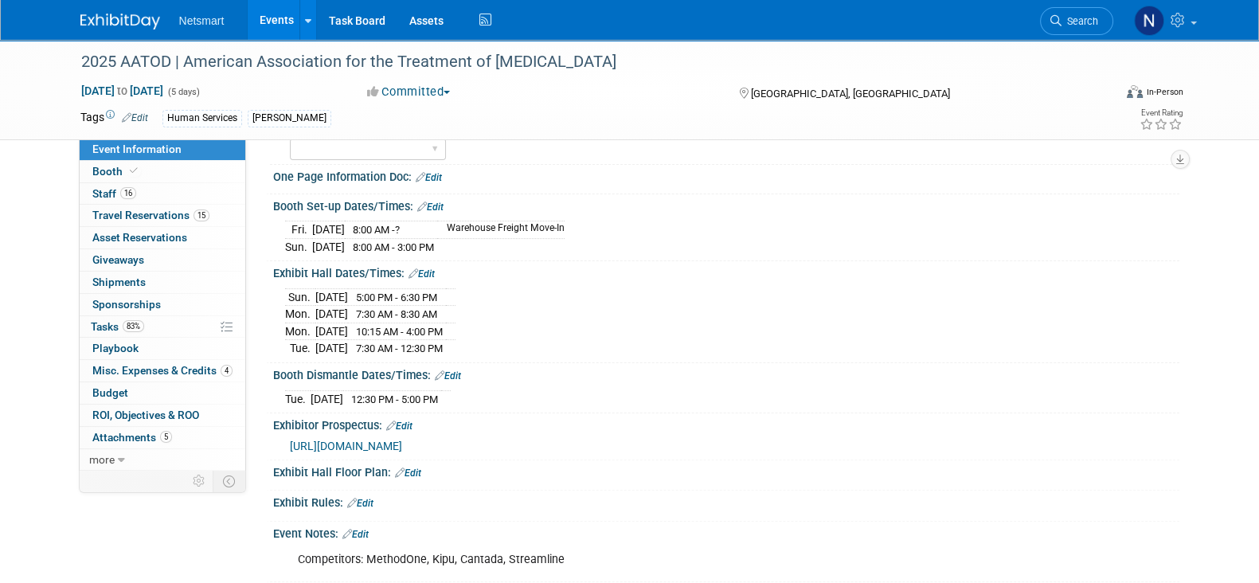
scroll to position [597, 0]
